Goal: Information Seeking & Learning: Learn about a topic

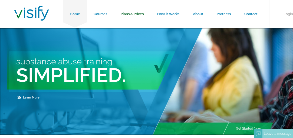
click at [127, 15] on link "Plans & Prices" at bounding box center [132, 14] width 37 height 28
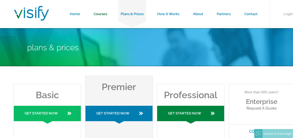
click at [101, 14] on link "Courses" at bounding box center [100, 14] width 27 height 28
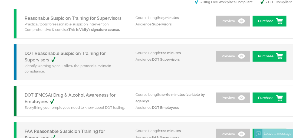
scroll to position [72, 0]
